Goal: Information Seeking & Learning: Stay updated

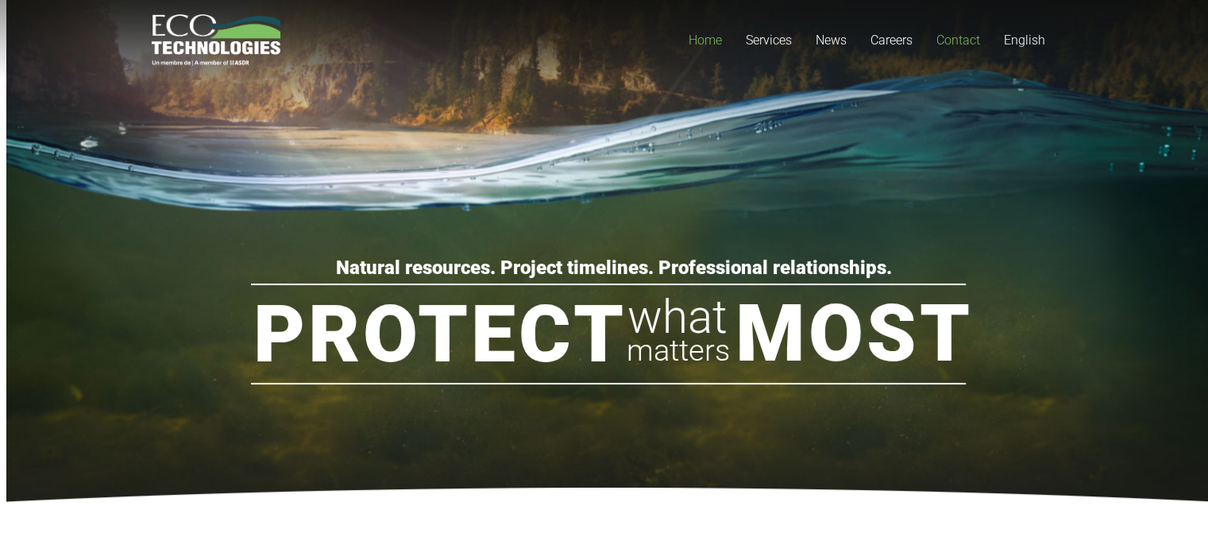
click at [970, 41] on span "Contact" at bounding box center [958, 40] width 44 height 15
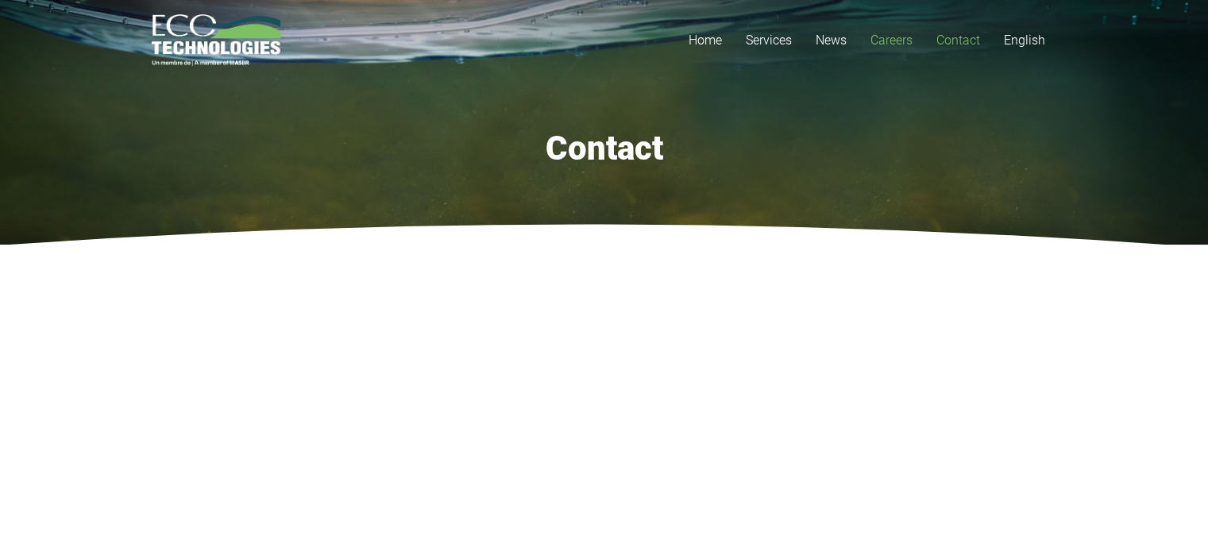
click at [903, 36] on span "Careers" at bounding box center [892, 40] width 42 height 15
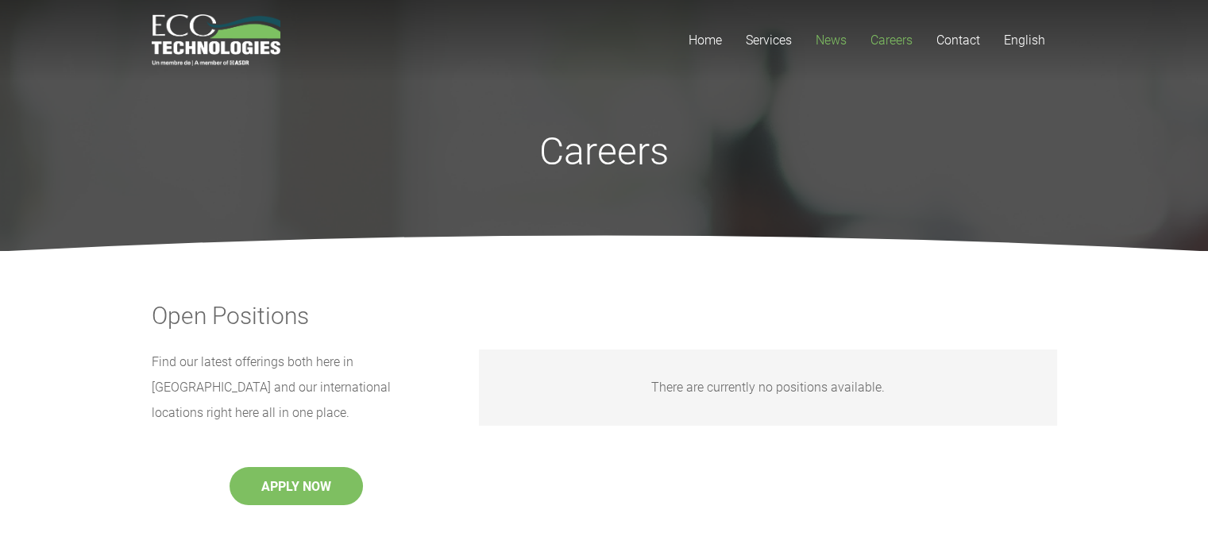
click at [821, 41] on span "News" at bounding box center [831, 40] width 31 height 15
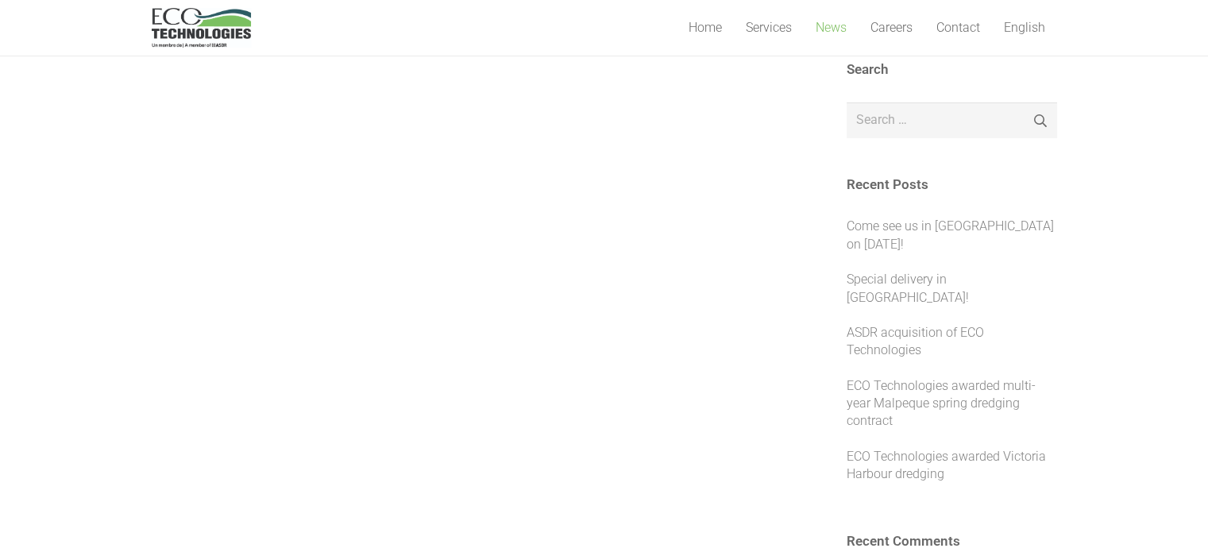
scroll to position [238, 0]
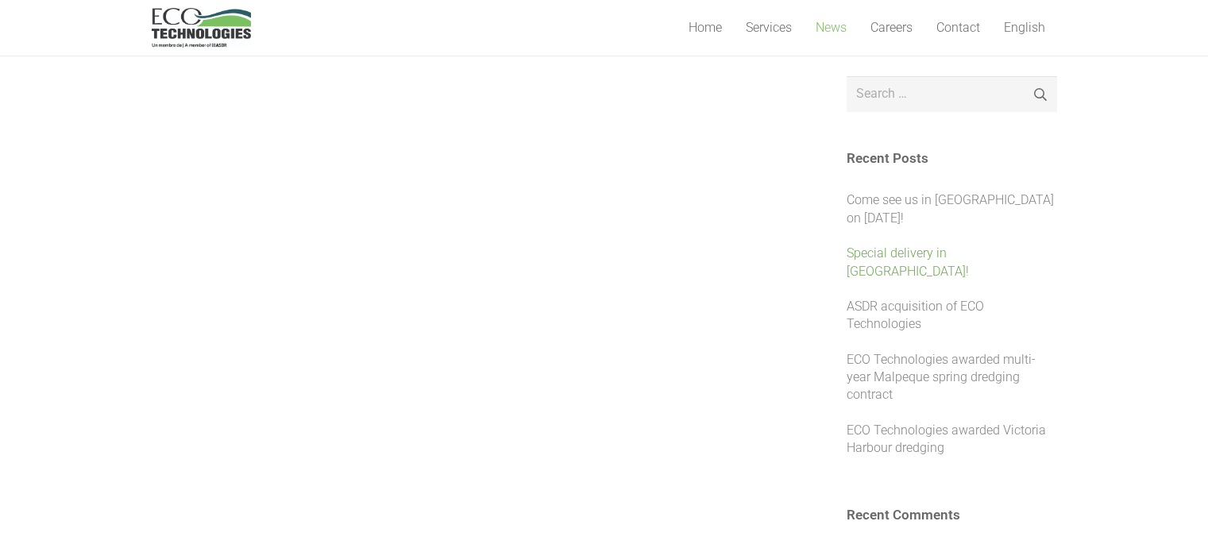
click at [869, 255] on link "Special delivery in Caraquet!" at bounding box center [908, 261] width 122 height 33
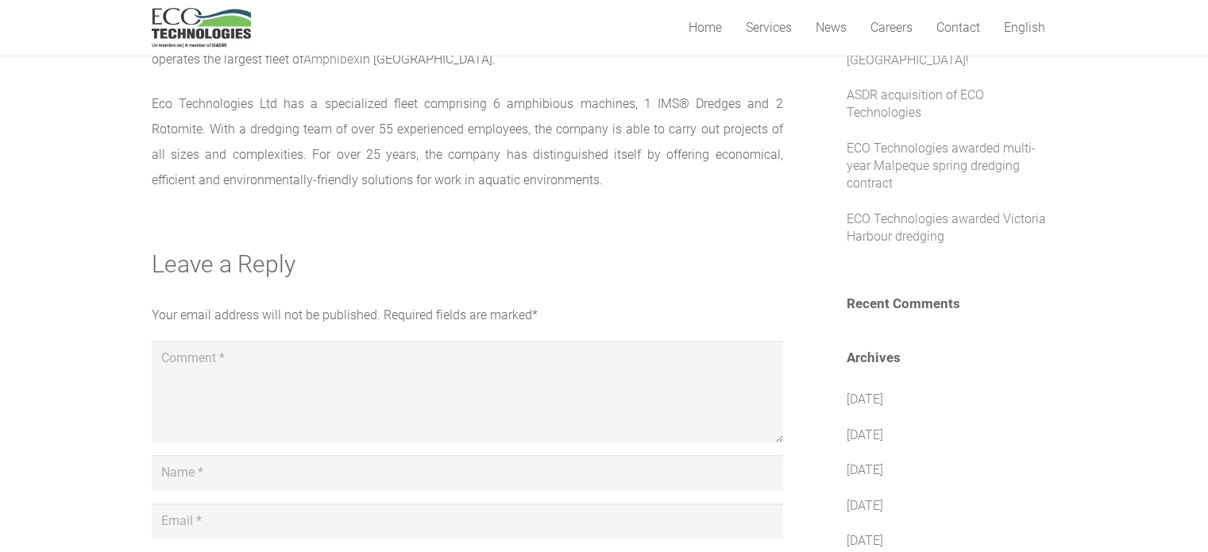
scroll to position [477, 0]
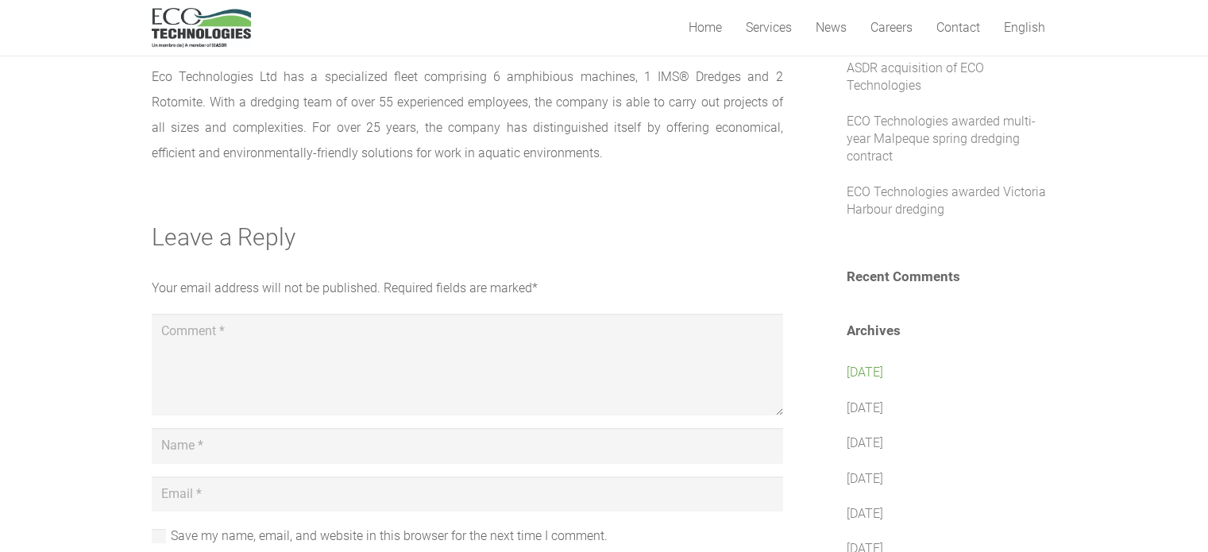
click at [861, 365] on link "[DATE]" at bounding box center [865, 372] width 37 height 15
